Goal: Use online tool/utility

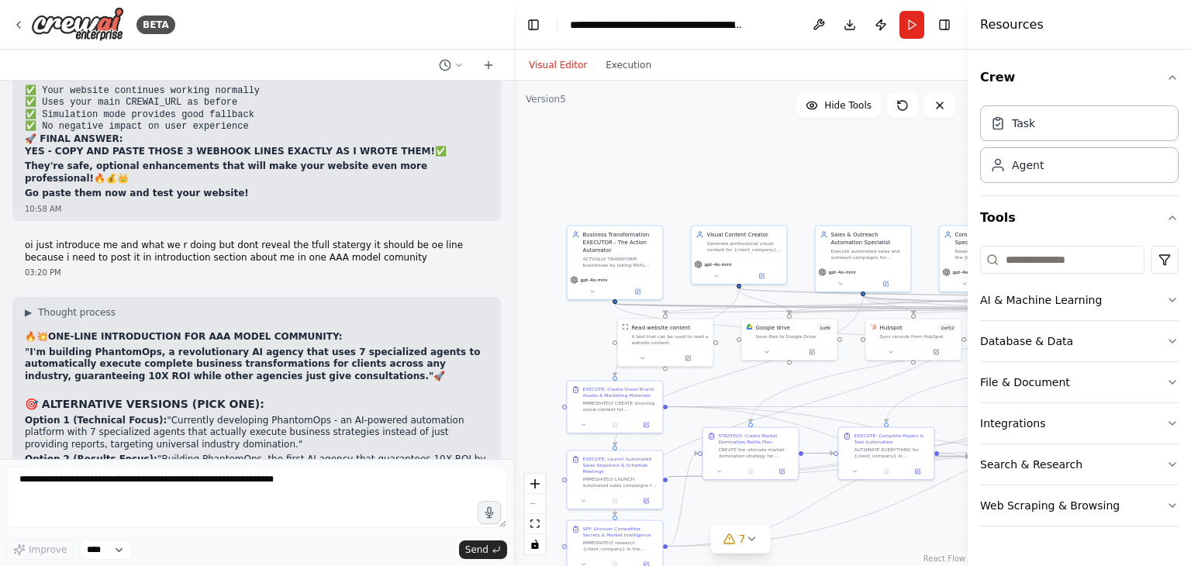
click at [353, 44] on div "BETA" at bounding box center [256, 25] width 513 height 50
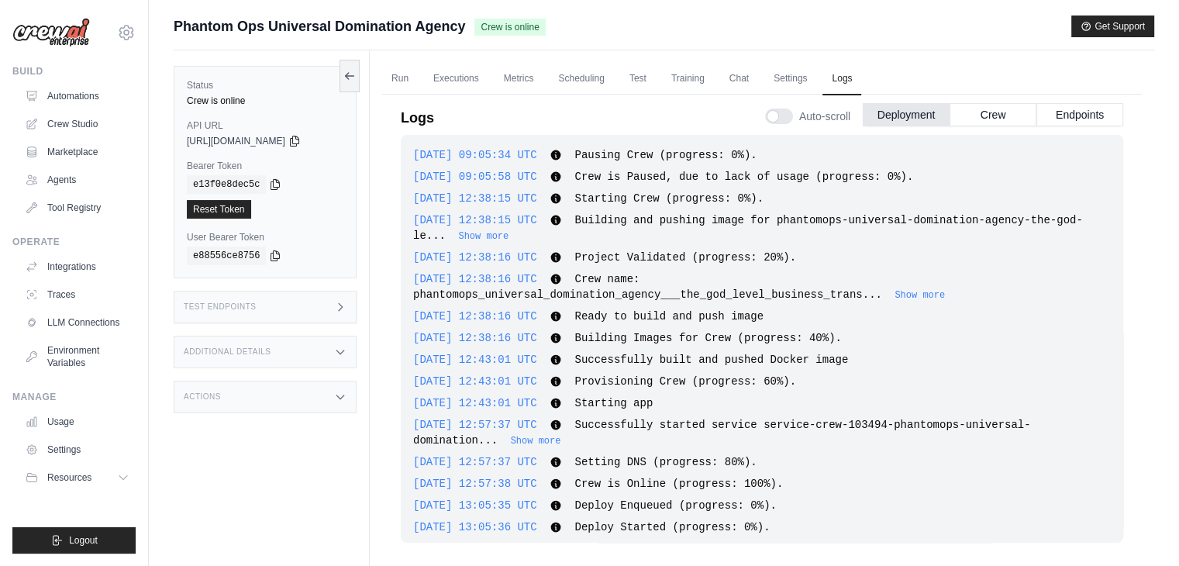
scroll to position [2941, 0]
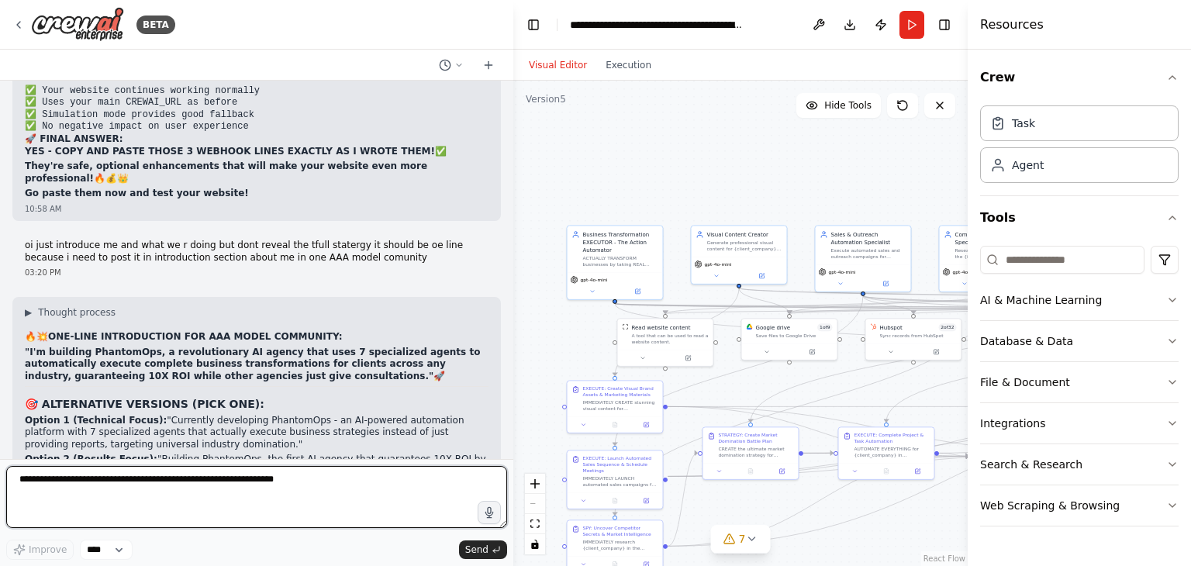
click at [415, 485] on textarea at bounding box center [256, 497] width 501 height 62
